Goal: Find specific page/section: Find specific page/section

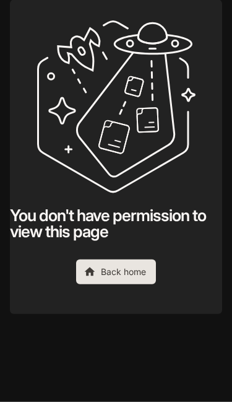
click at [226, 161] on div "Skip to main content You don't have permission to view this page Back home" at bounding box center [116, 201] width 232 height 402
click at [217, 171] on div "You don't have permission to view this page Back home" at bounding box center [116, 152] width 212 height 264
click at [219, 168] on div "You don't have permission to view this page Back home" at bounding box center [116, 152] width 212 height 264
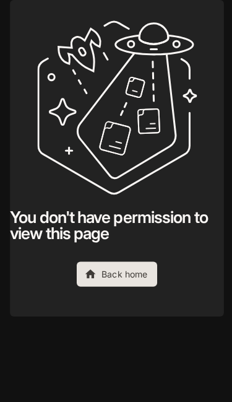
click at [203, 171] on div "You don't have permission to view this page Back home" at bounding box center [116, 152] width 212 height 264
click at [1, 46] on div "Skip to main content You don't have permission to view this page Back home" at bounding box center [116, 201] width 232 height 402
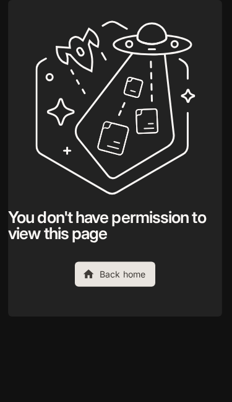
click at [100, 284] on link "Back home" at bounding box center [116, 271] width 80 height 25
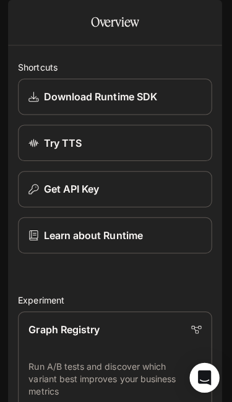
click at [2, 199] on div "Skip to main content Runtime Runtime Documentation Documentation Portal Overvie…" at bounding box center [116, 201] width 232 height 402
click at [230, 225] on div "Skip to main content Runtime Runtime Documentation Documentation Portal Overvie…" at bounding box center [116, 201] width 232 height 402
click at [4, 202] on div "Skip to main content Runtime Runtime Documentation Documentation Portal Overvie…" at bounding box center [116, 201] width 232 height 402
